Goal: Communication & Community: Answer question/provide support

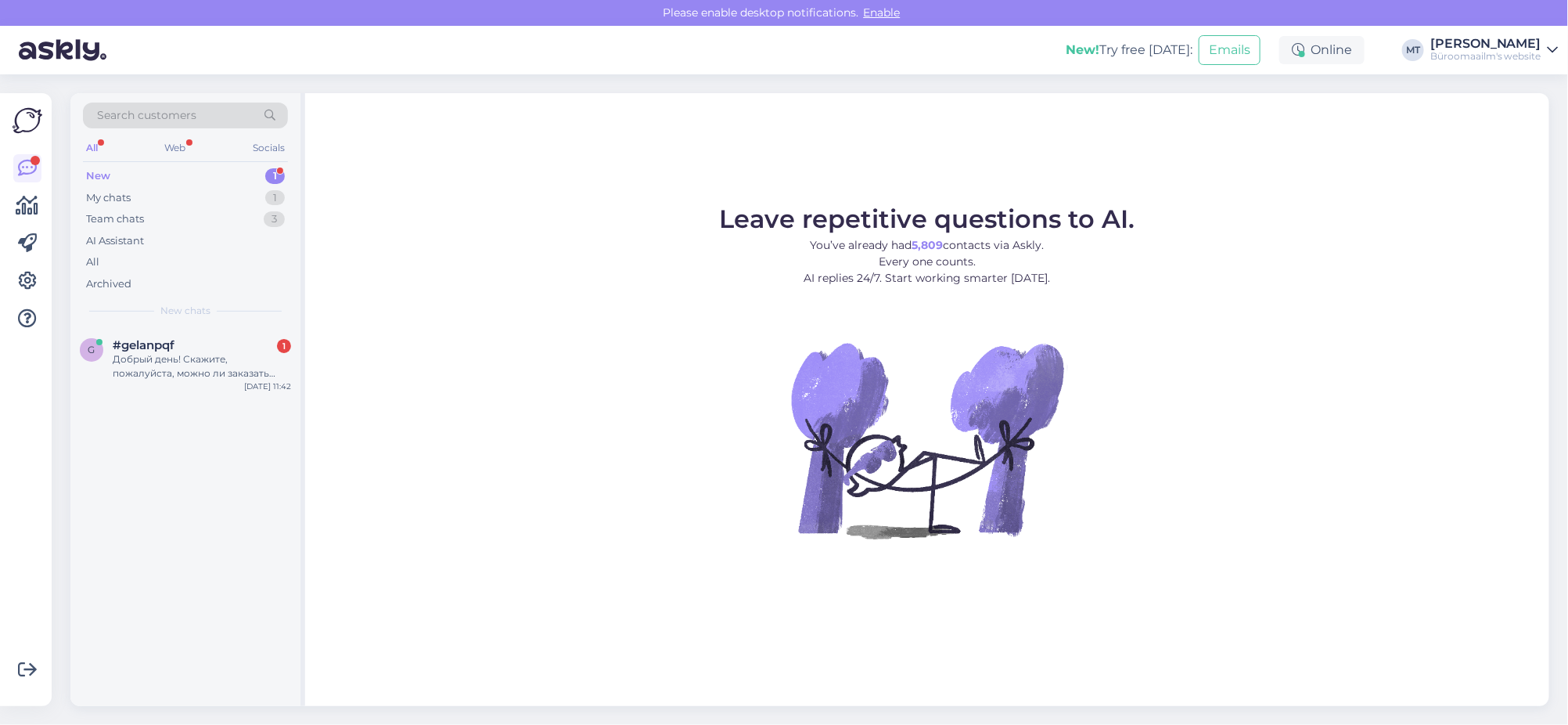
click at [108, 168] on div "New" at bounding box center [98, 176] width 24 height 16
click at [150, 369] on div "Добрый день! Скажите, пожалуйста, можно ли заказать Leitz Icon Label Printer?" at bounding box center [202, 366] width 178 height 28
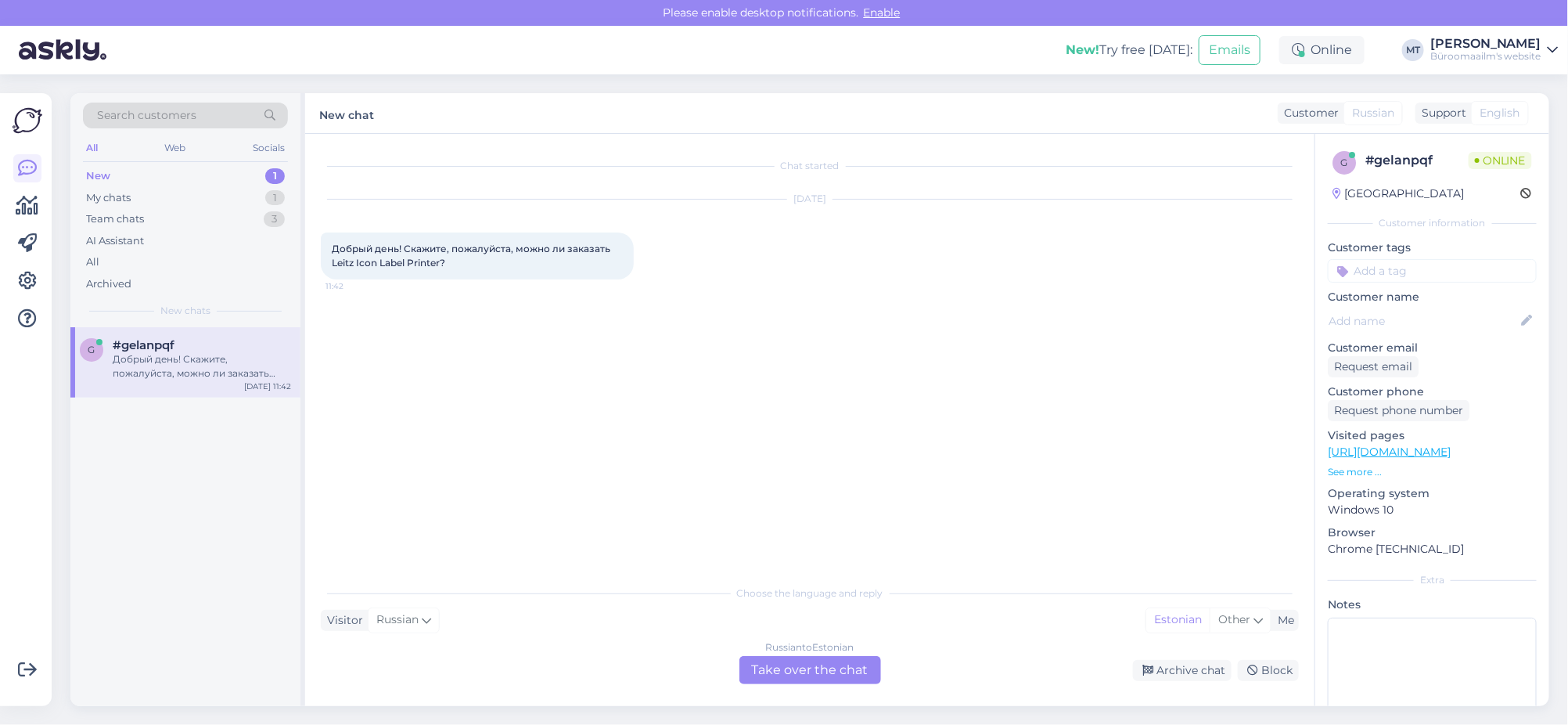
click at [828, 679] on div "Russian to Estonian Take over the chat" at bounding box center [810, 670] width 142 height 28
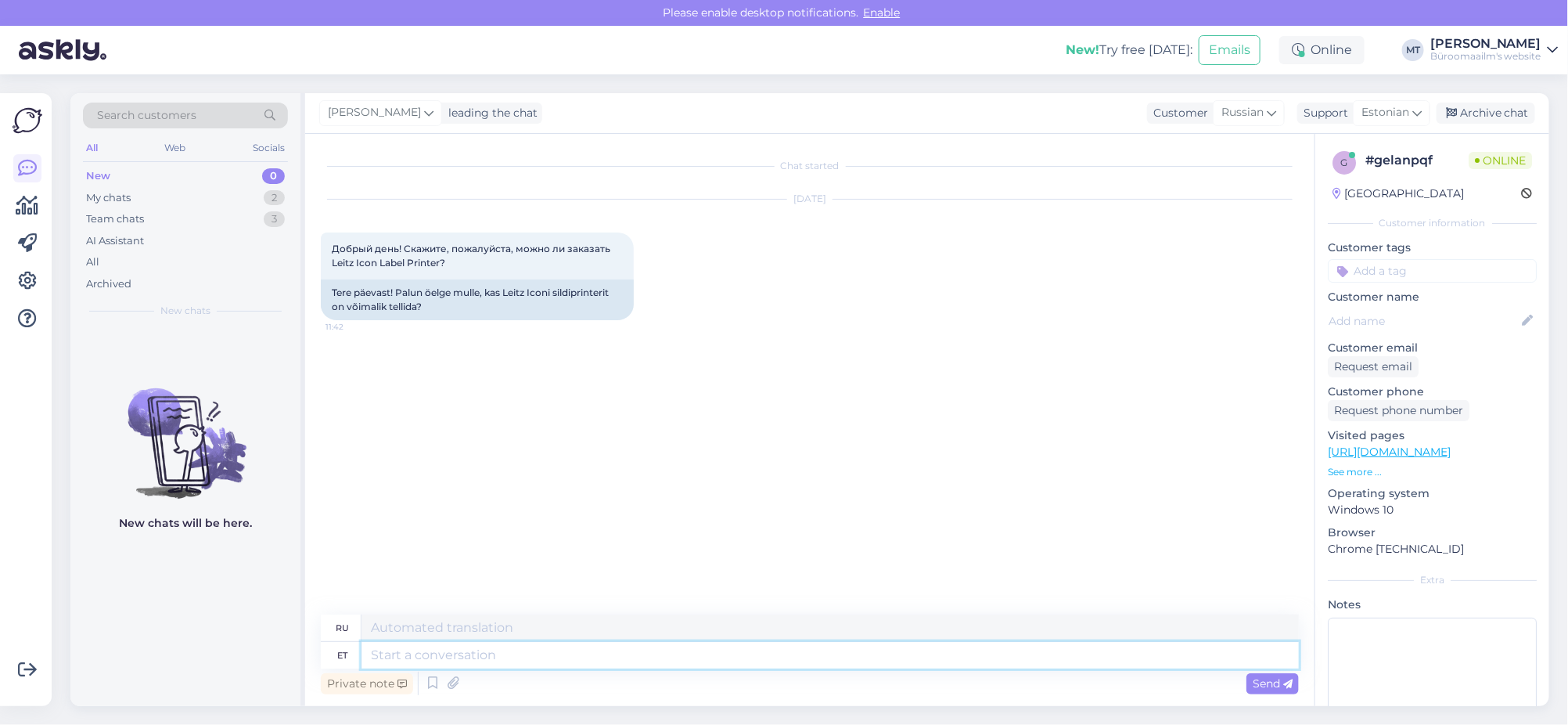
click at [532, 665] on textarea at bounding box center [830, 655] width 937 height 27
type textarea "ter"
type textarea "привет"
type textarea "t"
type textarea "Tere."
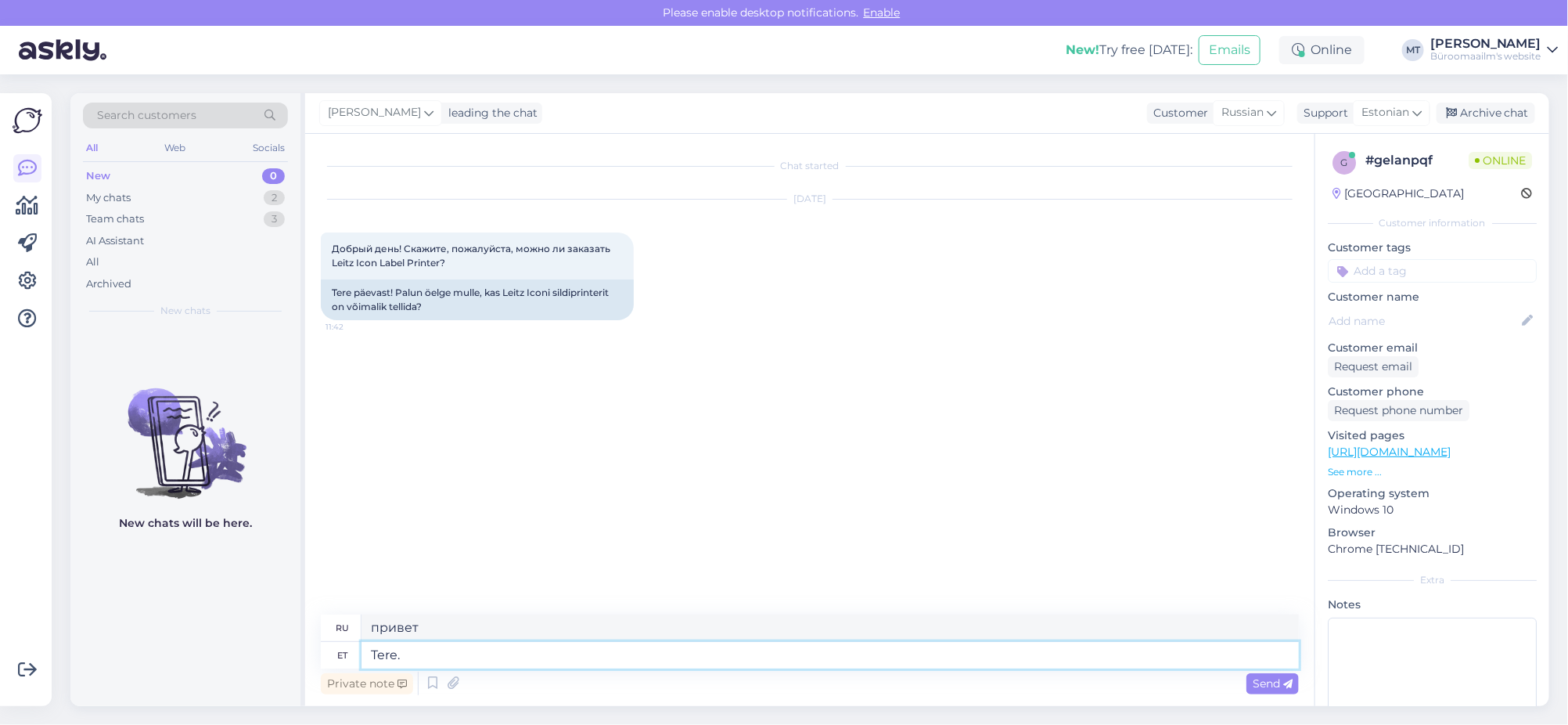
type textarea "Привет"
type textarea "Tere."
type textarea "Привет."
type textarea "Tere. kahjuks e"
type textarea "Здравствуйте. К сожалению."
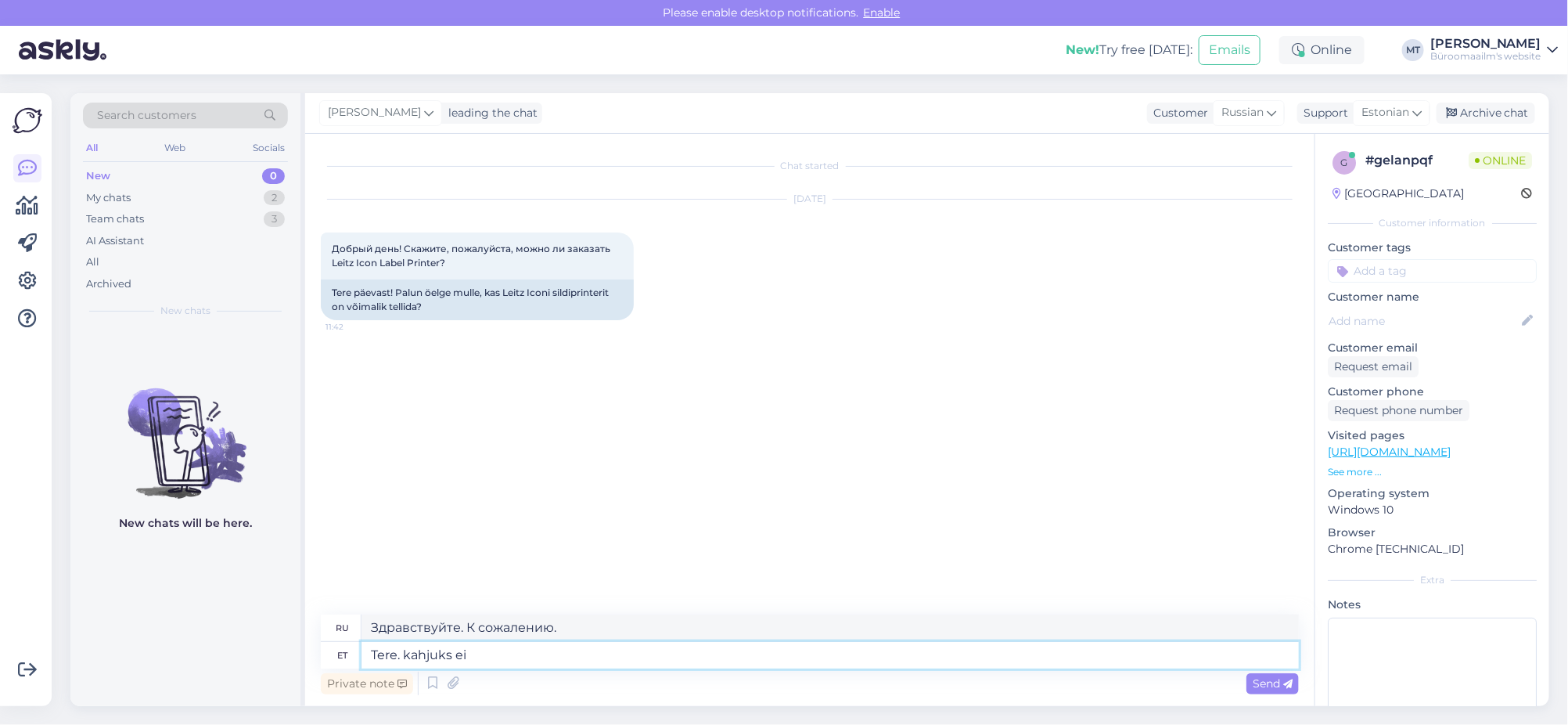
type textarea "Tere. kahjuks ei o"
type textarea "Здравствуйте. К сожалению, нет."
type textarea "Tere. kahjuks ei ole"
type textarea "Здравствуйте, к сожалению, нет."
type textarea "Tere. kahjuks ei ole enam"
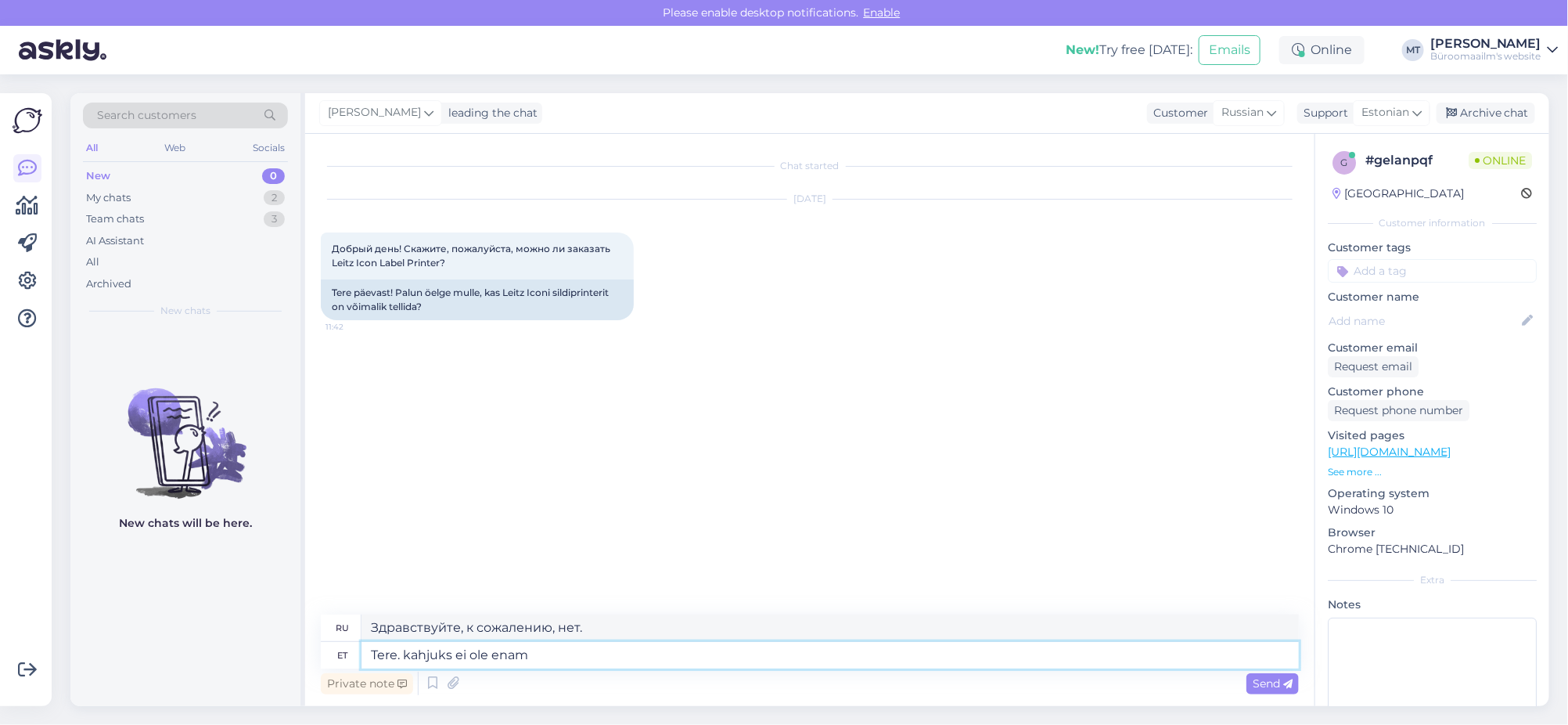
type textarea "Здравствуйте. К сожалению, он больше не доступен."
type textarea "Tere. kahjuks ei ole enam võimalik"
type textarea "Здравствуйте. К сожалению, это больше невозможно."
type textarea "Tere. kahjuks ei ole enam võimalik tellida."
type textarea "Здравствуйте, к сожалению, заказ больше невозможен."
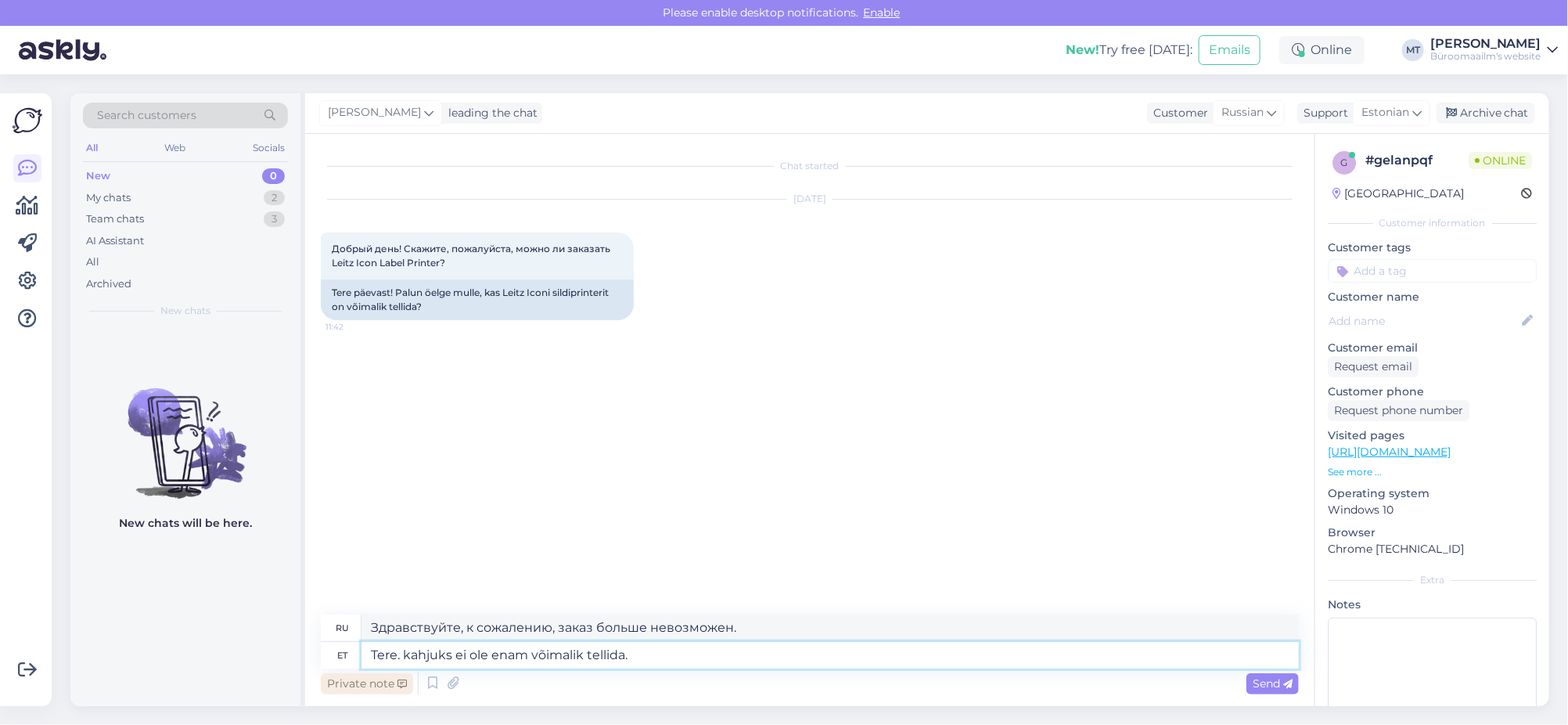
drag, startPoint x: 654, startPoint y: 658, endPoint x: 405, endPoint y: 674, distance: 249.5
click at [405, 674] on div "ru Здравствуйте, к сожалению, заказ больше невозможен. et Tere. kahjuks ei ole …" at bounding box center [809, 656] width 977 height 84
type textarea "Tere. kahjuks"
type textarea "Здравствуйте. К сожалению."
type textarea "Tere. kahjuks toodet ei"
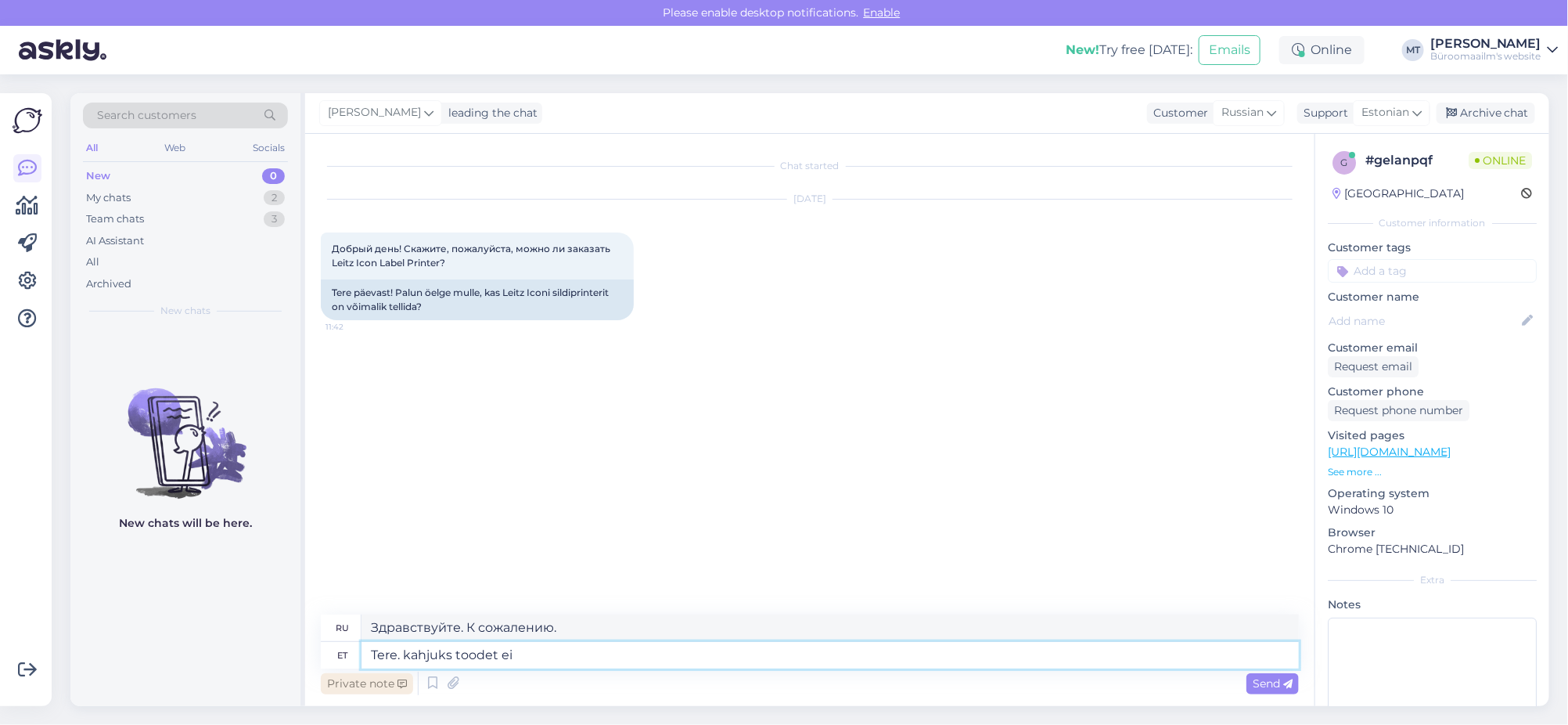
type textarea "Здравствуйте. К сожалению, продукт"
type textarea "Tere. kahjuks toodet ei sa"
type textarea "Здравствуйте. К сожалению, товар недоступен."
type textarea "Tere. kahjuks toodet ei saa tellida, ei"
type textarea "Здравствуйте, к сожалению, товар не может быть заказан."
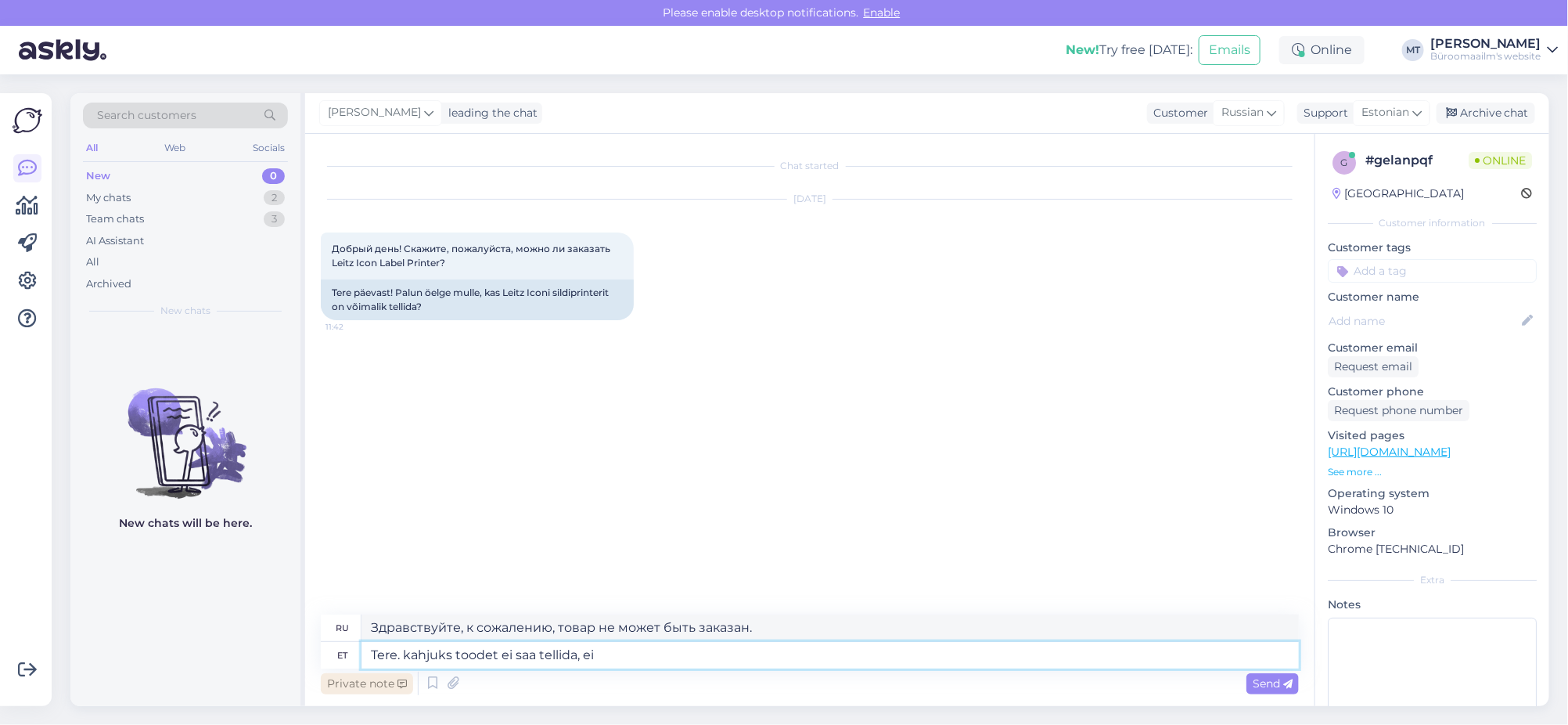
type textarea "Tere. kahjuks toodet ei saa tellida, ei t"
type textarea "Здравствуйте. К сожалению, товар не может быть заказан."
type textarea "Tere. kahjuks toodet ei saa tellida, ei toodeta e"
type textarea "Здравствуйте. К сожалению, товар не подлежит заказу, он не производится."
type textarea "Tere. kahjuks toodet ei saa tellida, ei toodeta enam."
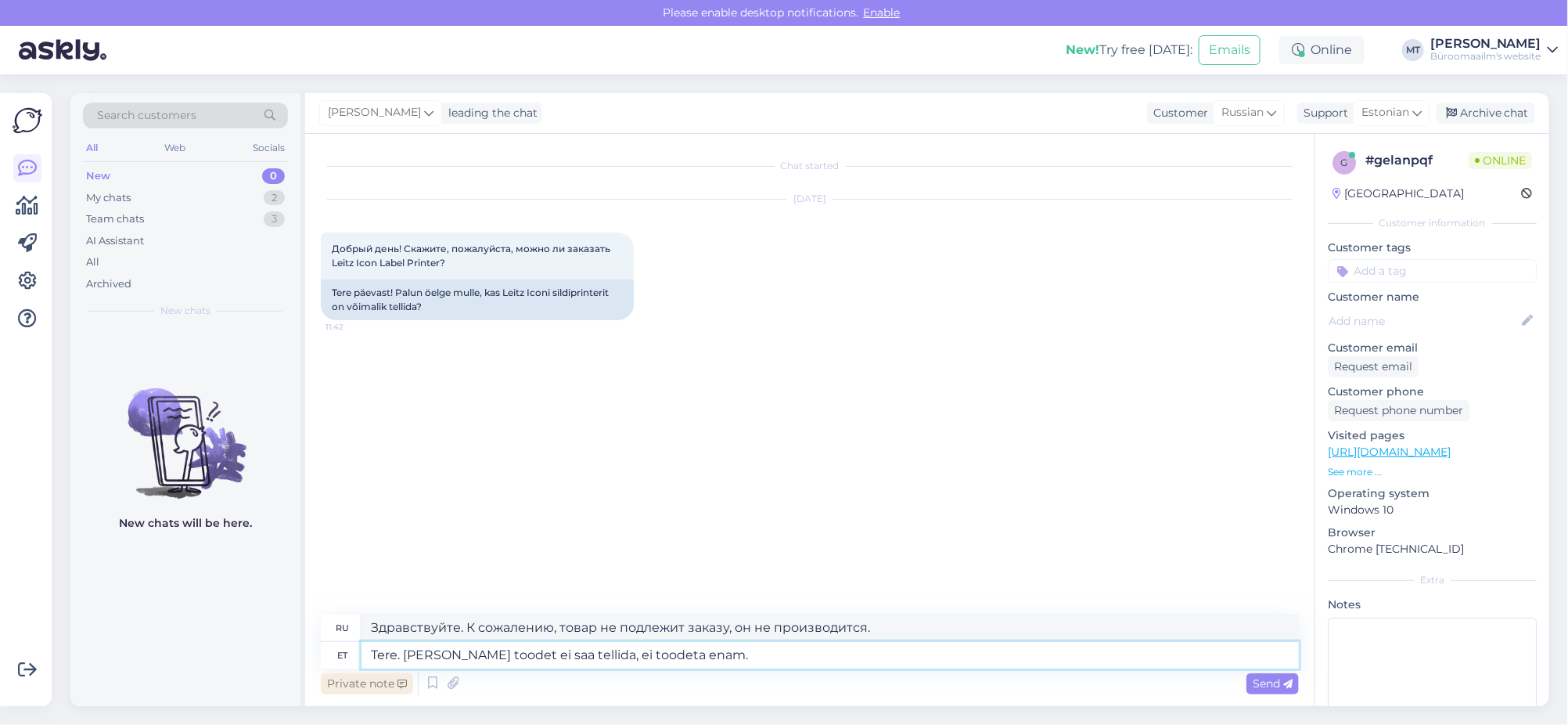
type textarea "Здравствуйте. К сожалению, товар не подлежит заказу, он снят с производства."
click at [404, 653] on textarea "Tere. kahjuks toodet ei saa tellida, ei toodeta enam." at bounding box center [830, 655] width 937 height 27
type textarea "Tere. Kahjuks toodet ei saa tellida, ei toodeta enam."
type textarea "Здравствуйте. К сожалению, товар не подлежит заказу, он снят с производства."
type textarea "Tere. Kahjuks toodet ei saa tellida, ei toodeta enam."
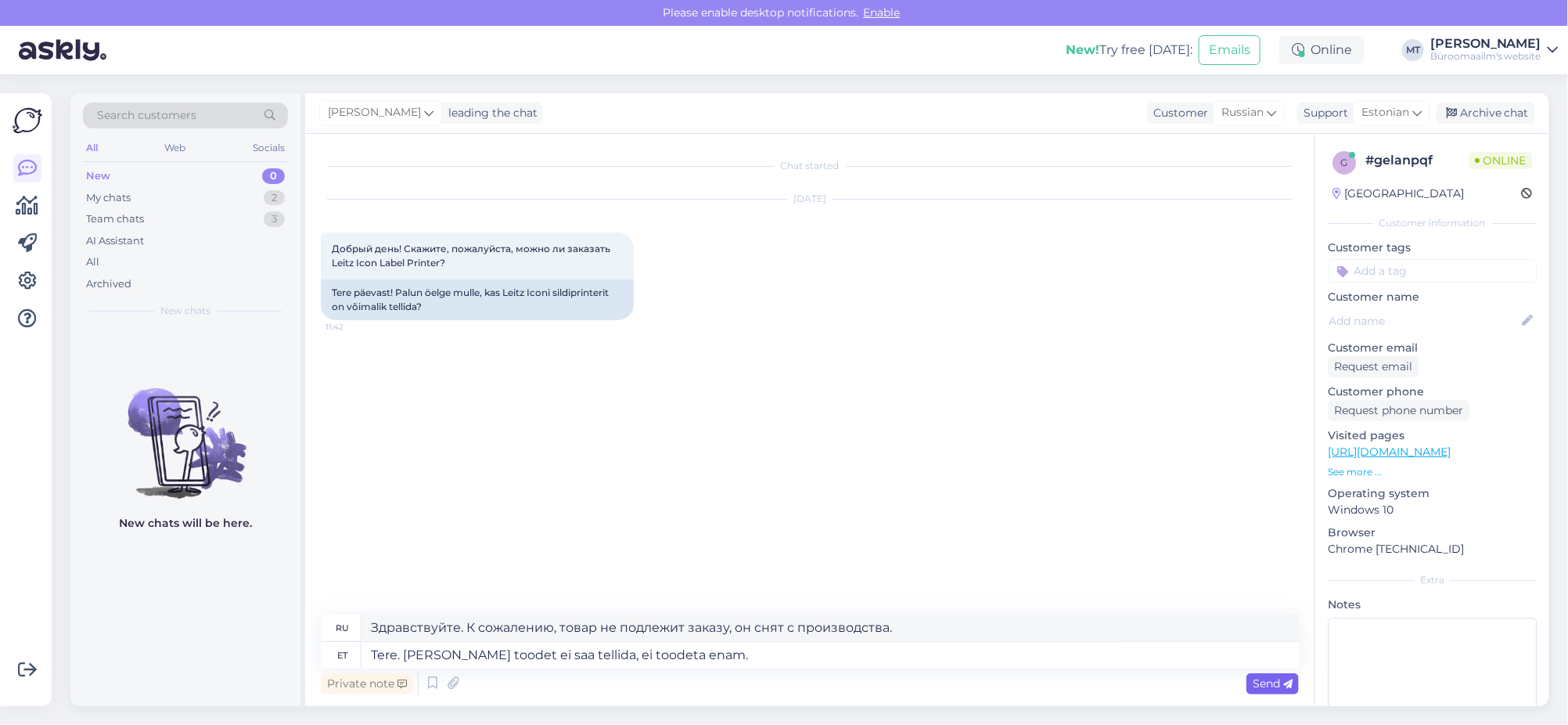
click at [1290, 683] on icon at bounding box center [1287, 683] width 9 height 9
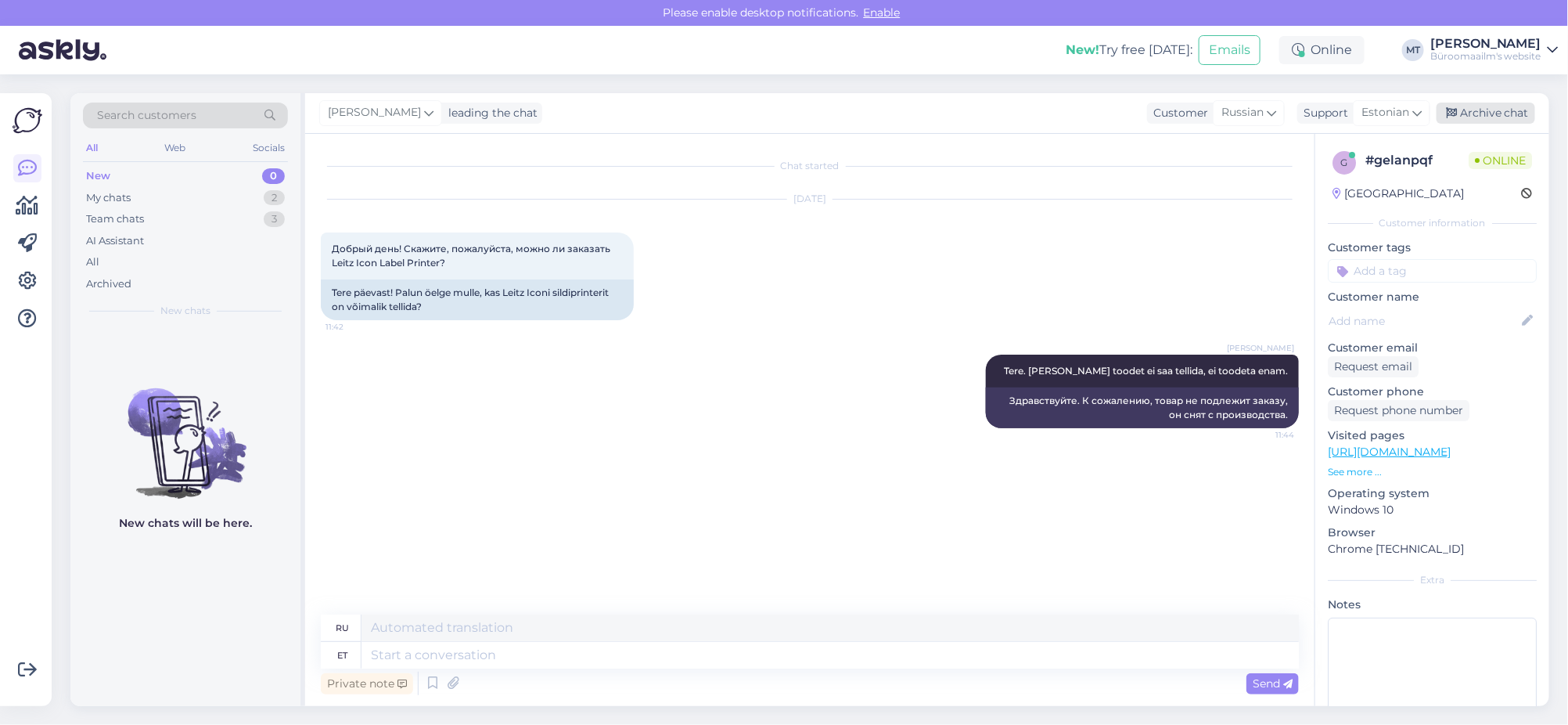
click at [1507, 108] on div "Archive chat" at bounding box center [1485, 113] width 99 height 21
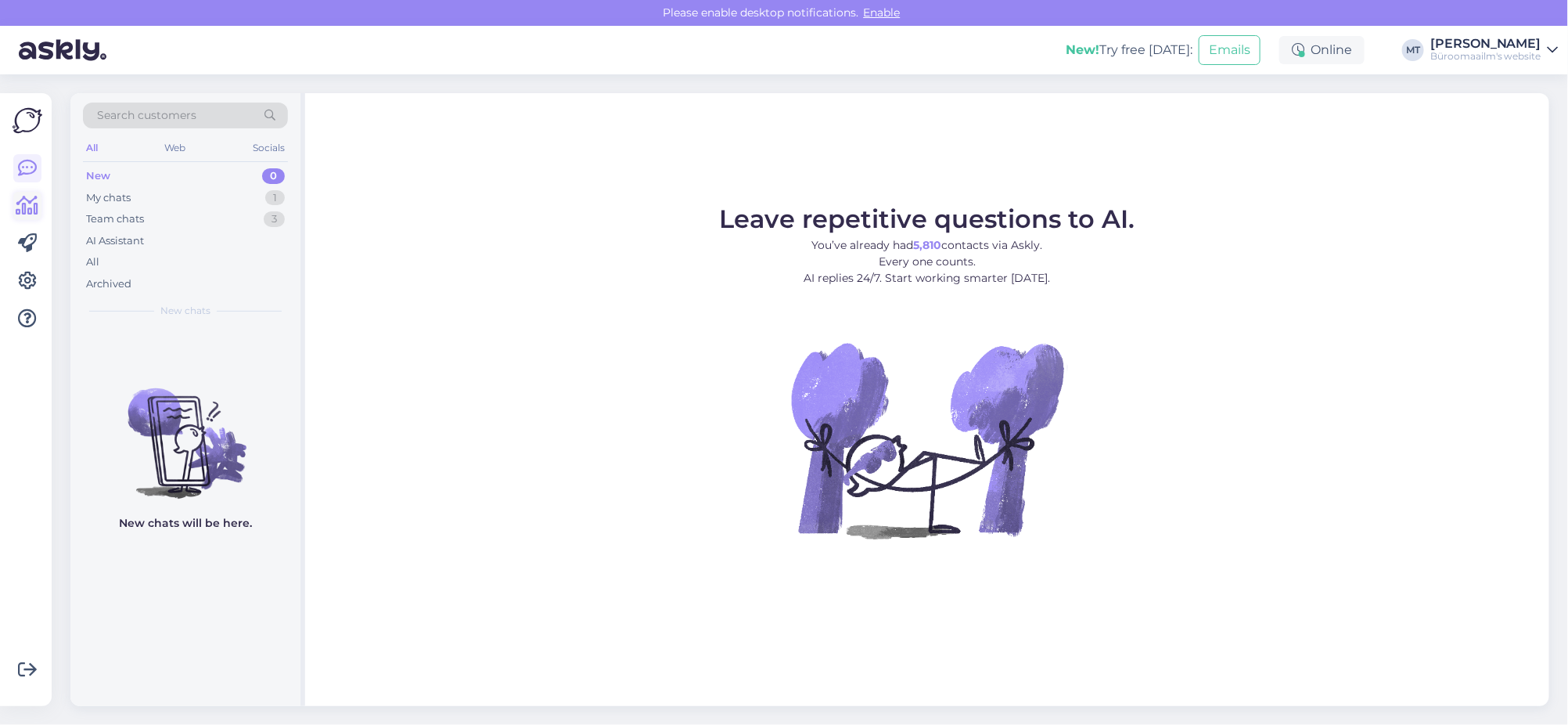
click at [25, 207] on icon at bounding box center [27, 205] width 23 height 19
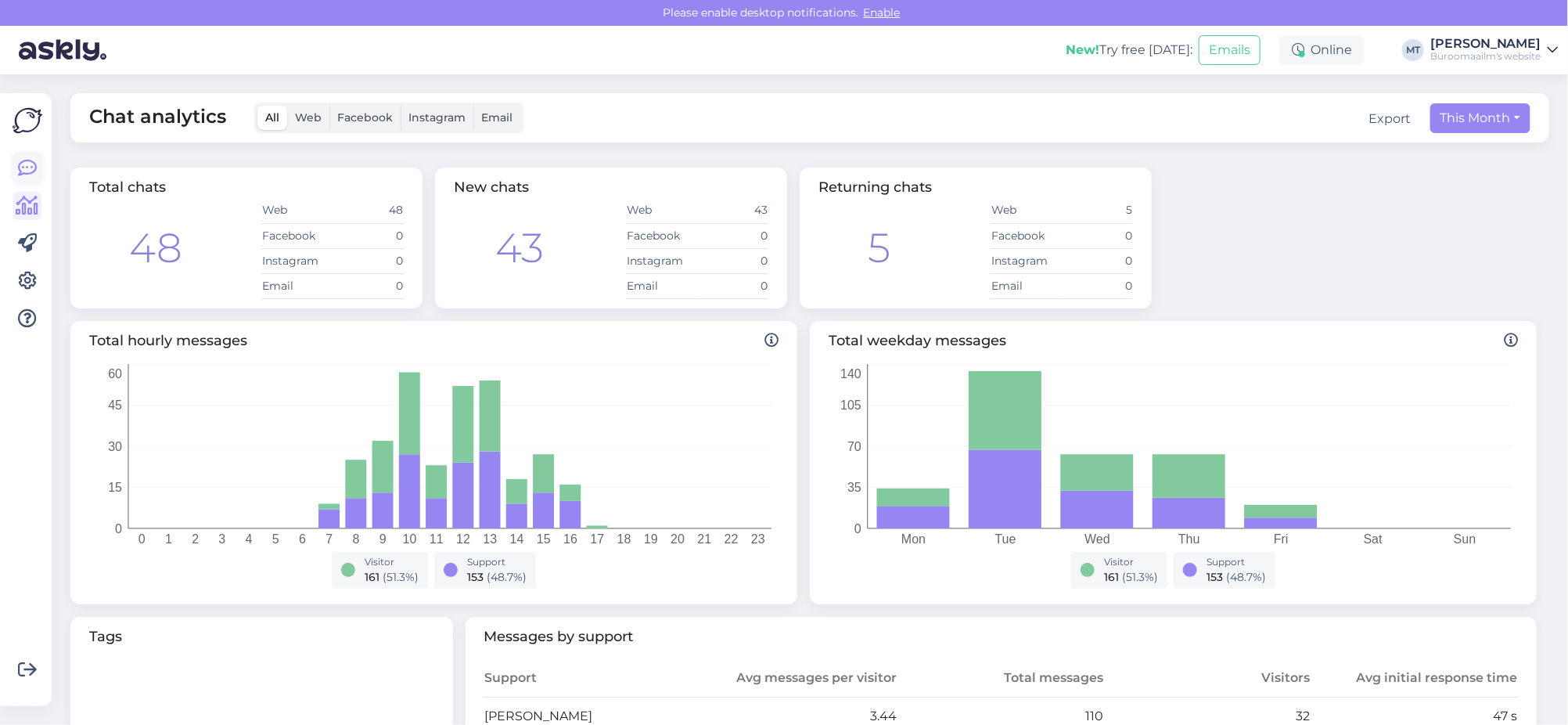
click at [24, 163] on icon at bounding box center [27, 168] width 19 height 19
